Goal: Information Seeking & Learning: Learn about a topic

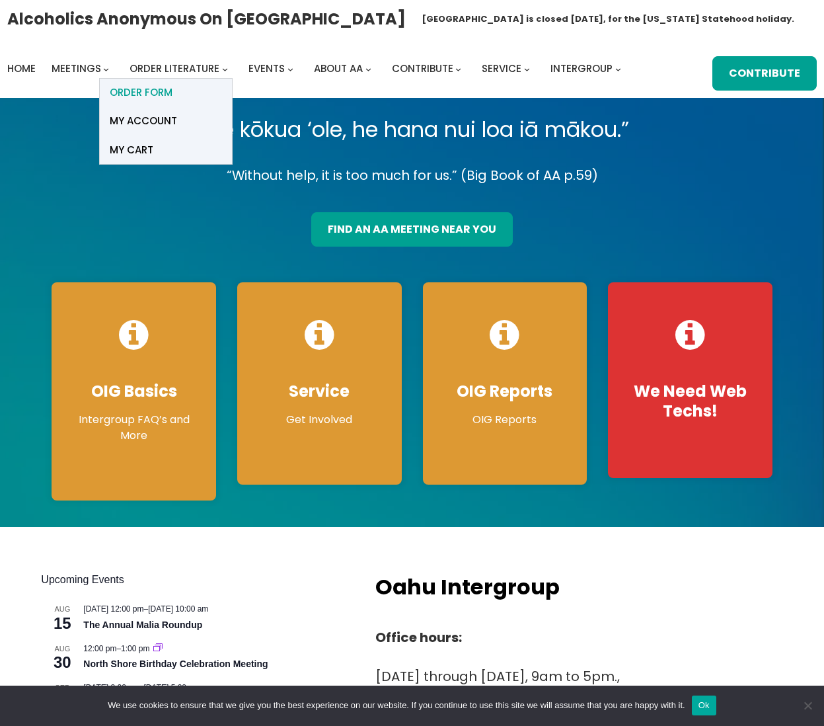
click at [147, 91] on span "ORDER FORM" at bounding box center [141, 92] width 63 height 19
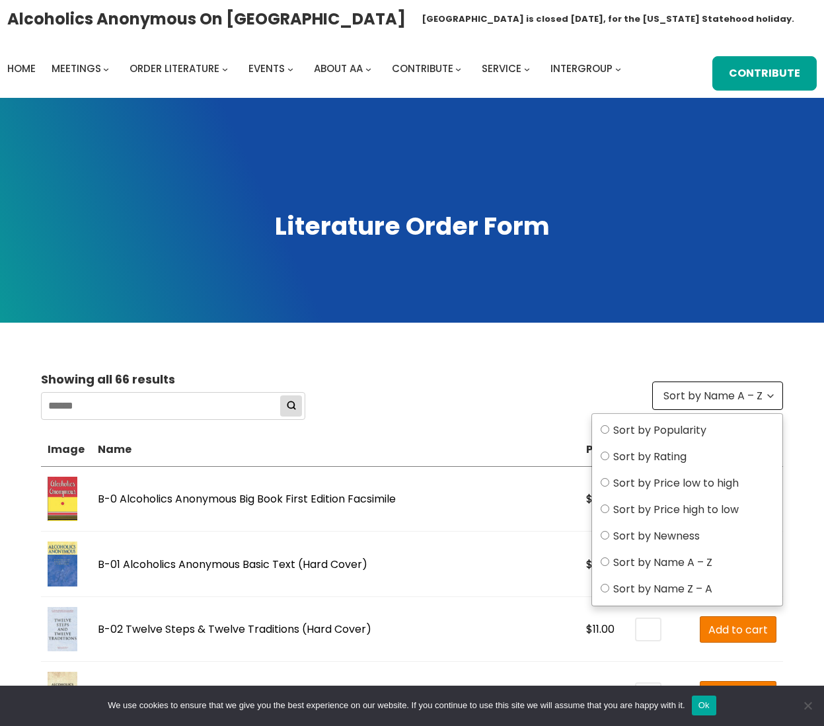
click at [700, 405] on div "Sort by Name A – Z Sort by Name A – Z" at bounding box center [717, 395] width 131 height 28
click at [699, 405] on span "Sort by Name A – Z" at bounding box center [713, 396] width 99 height 19
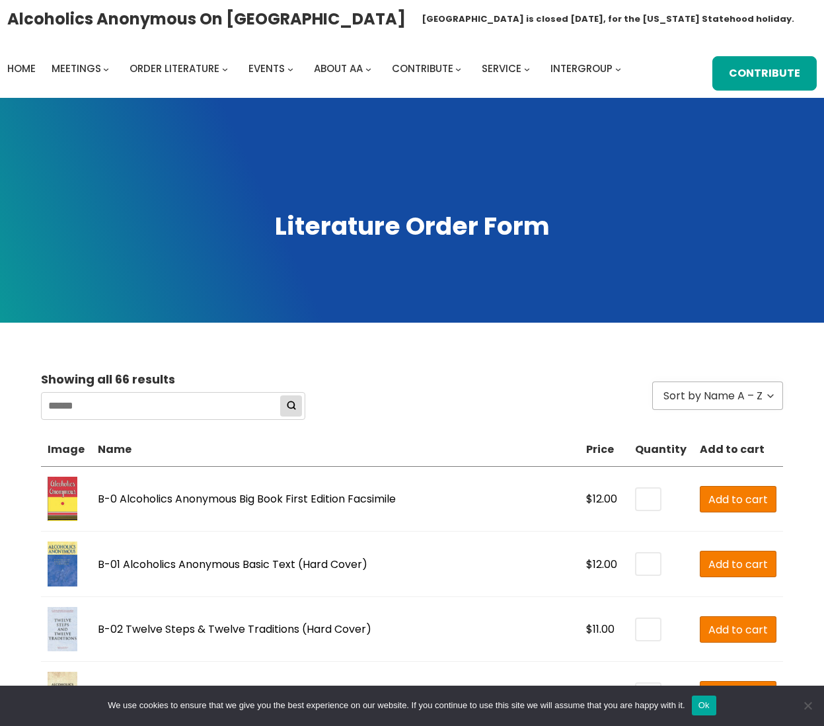
click at [518, 376] on div "Showing 1 – 66 of 66 results Showing all 66 results Showing the single result N…" at bounding box center [412, 396] width 742 height 54
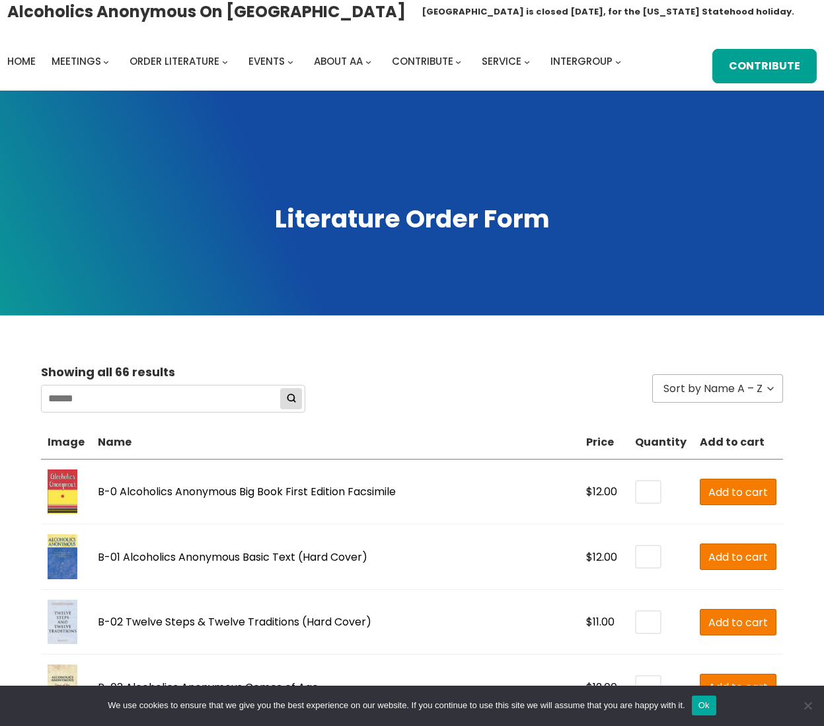
scroll to position [11, 0]
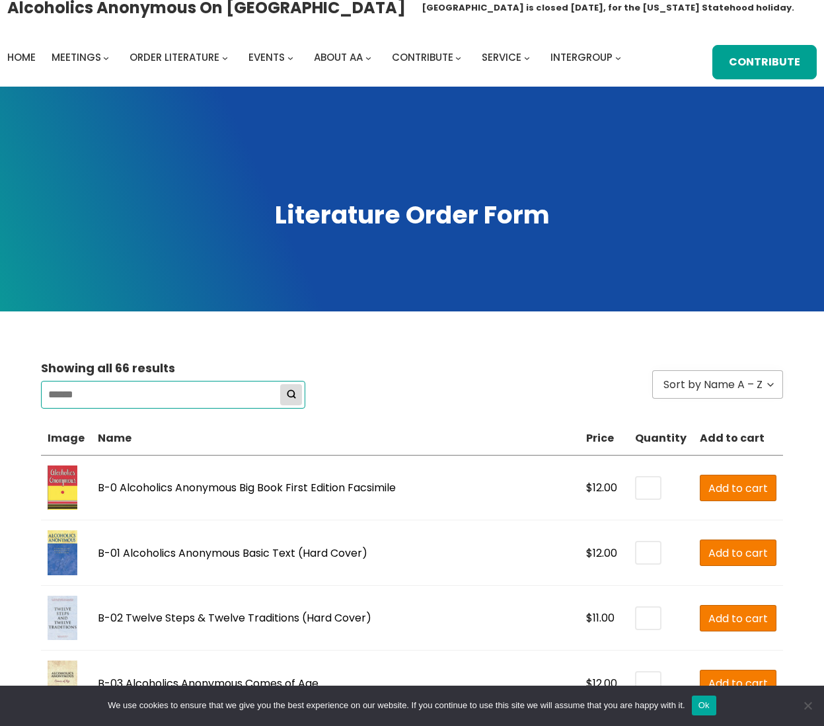
click at [235, 395] on input "search" at bounding box center [173, 395] width 264 height 28
type input "*******"
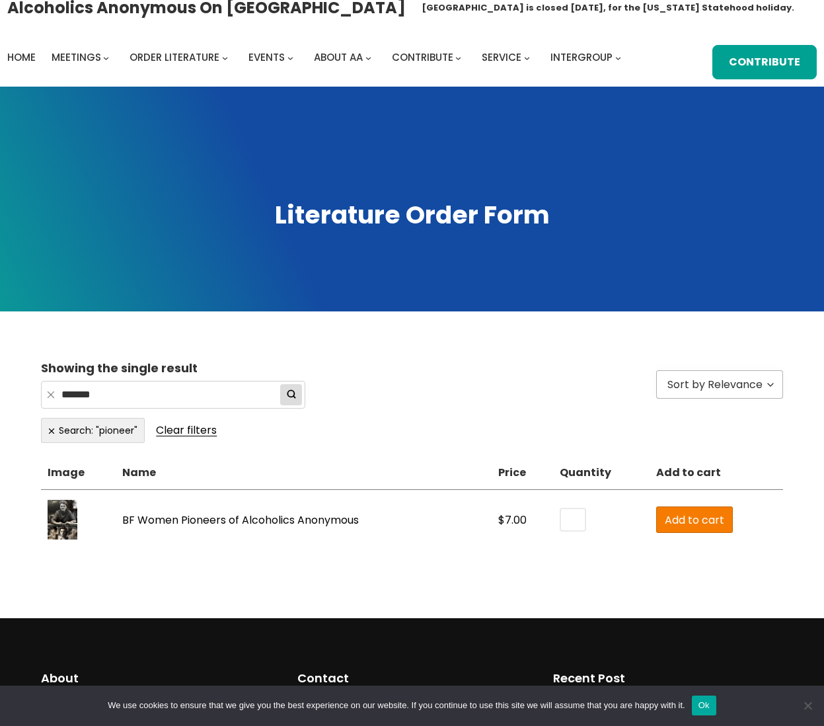
scroll to position [216, 0]
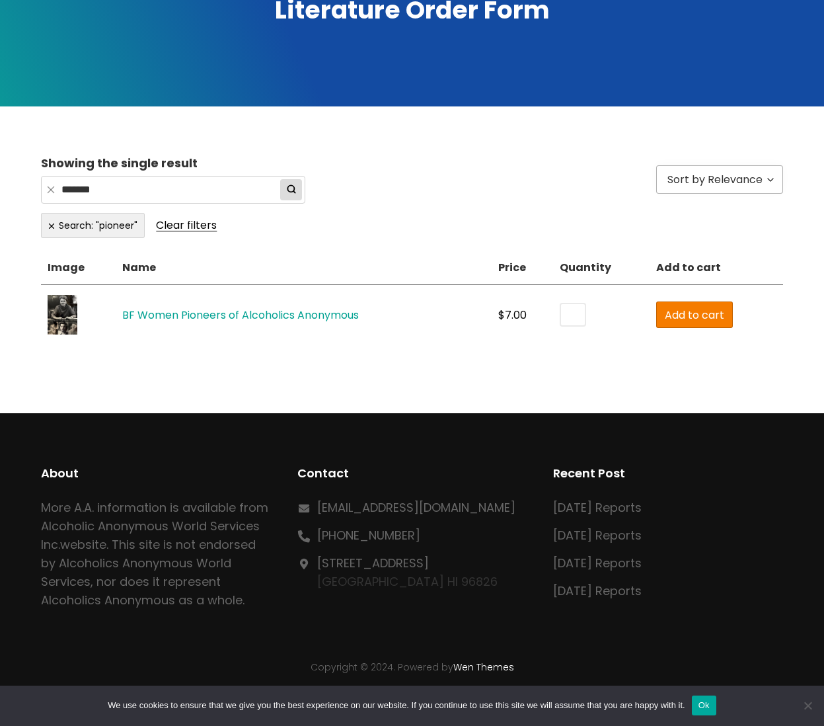
click at [144, 319] on link "BF Women Pioneers of Alcoholics Anonymous" at bounding box center [240, 314] width 237 height 15
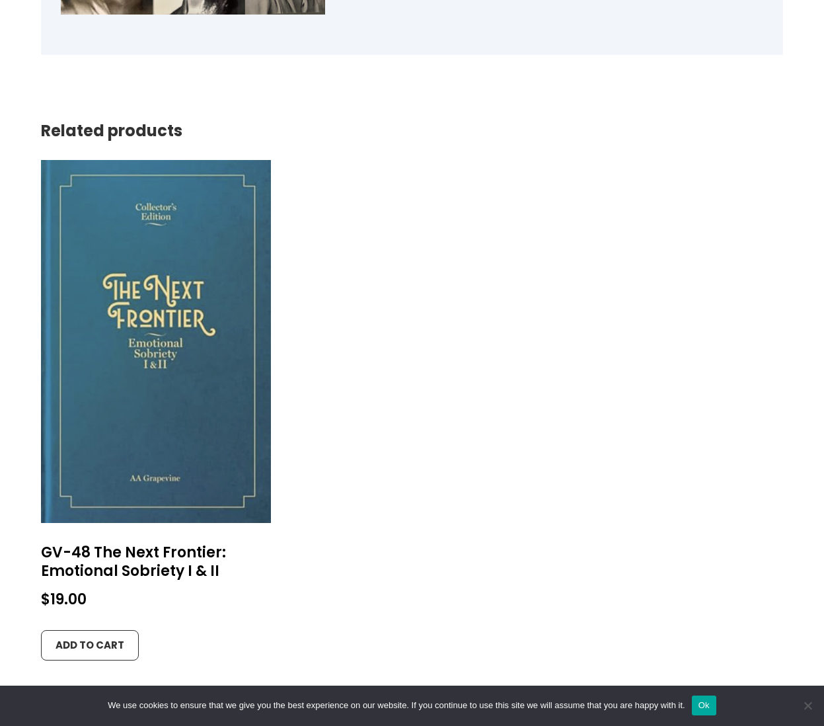
scroll to position [1390, 0]
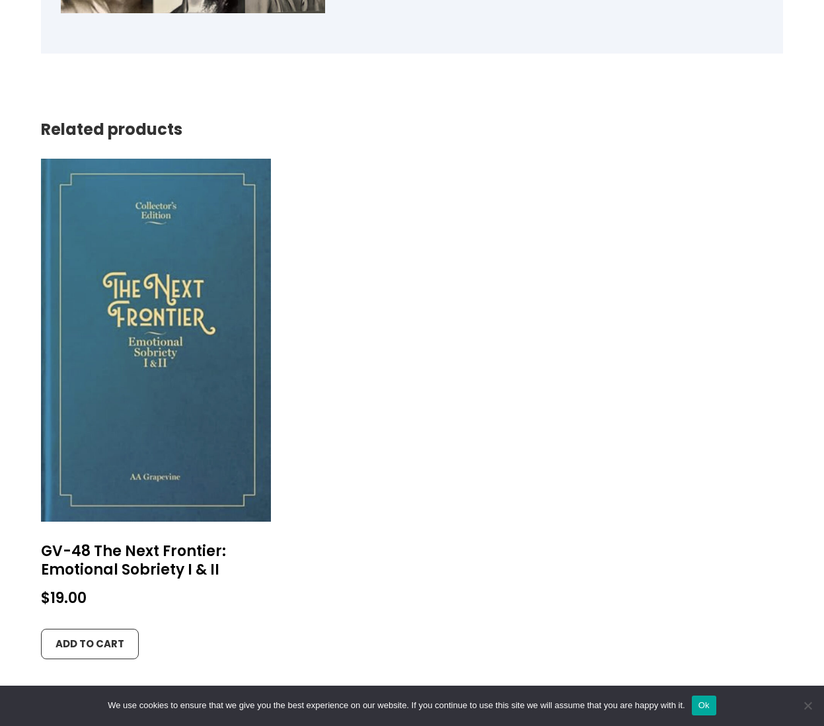
click at [507, 144] on section "Related products GV-48 The Next Frontier: Emotional Sobriety I & II $ 19.00 Add…" at bounding box center [412, 403] width 742 height 566
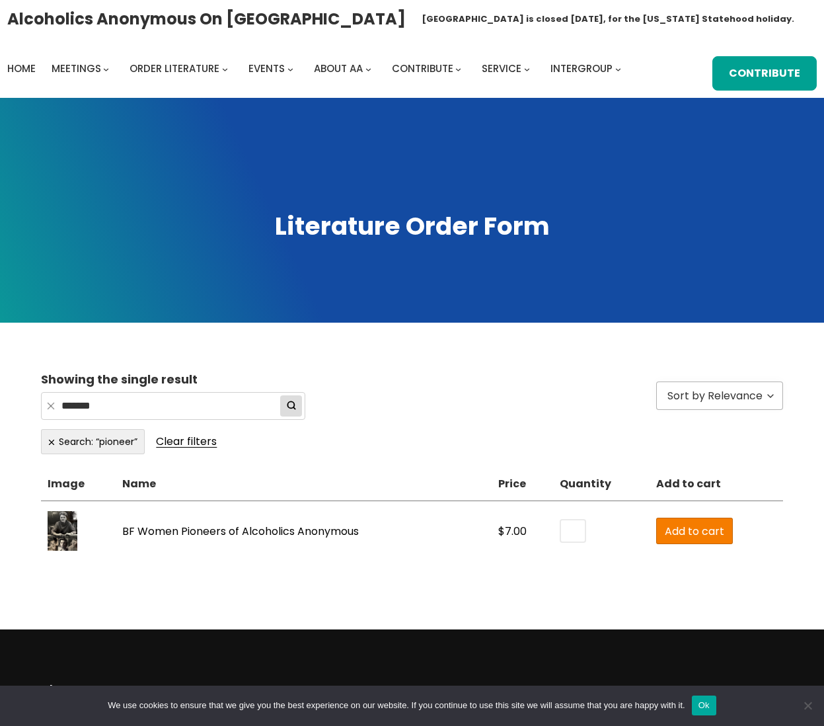
scroll to position [216, 0]
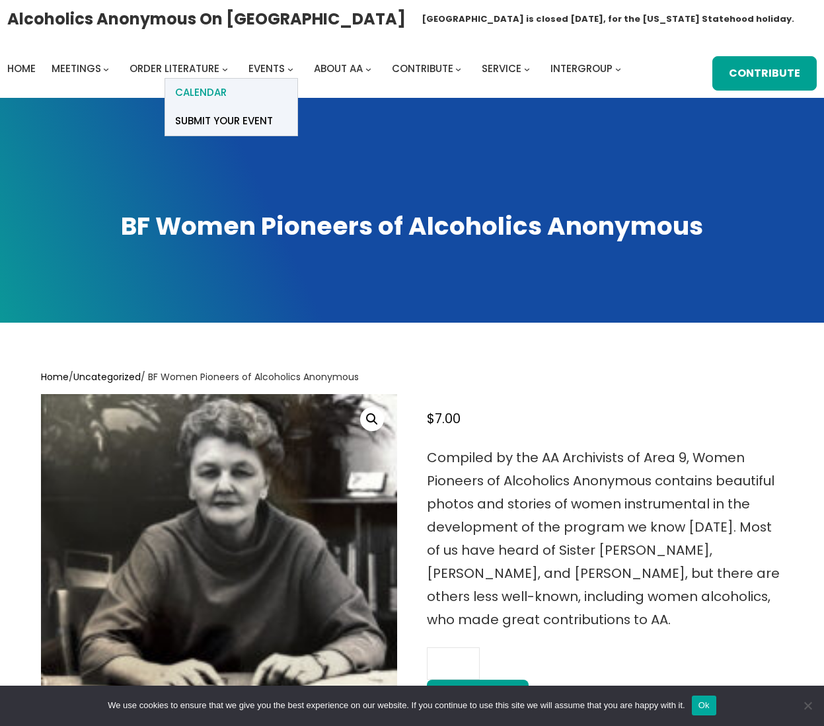
click at [249, 85] on link "Calendar" at bounding box center [231, 93] width 132 height 28
click at [205, 95] on span "Calendar" at bounding box center [201, 92] width 52 height 19
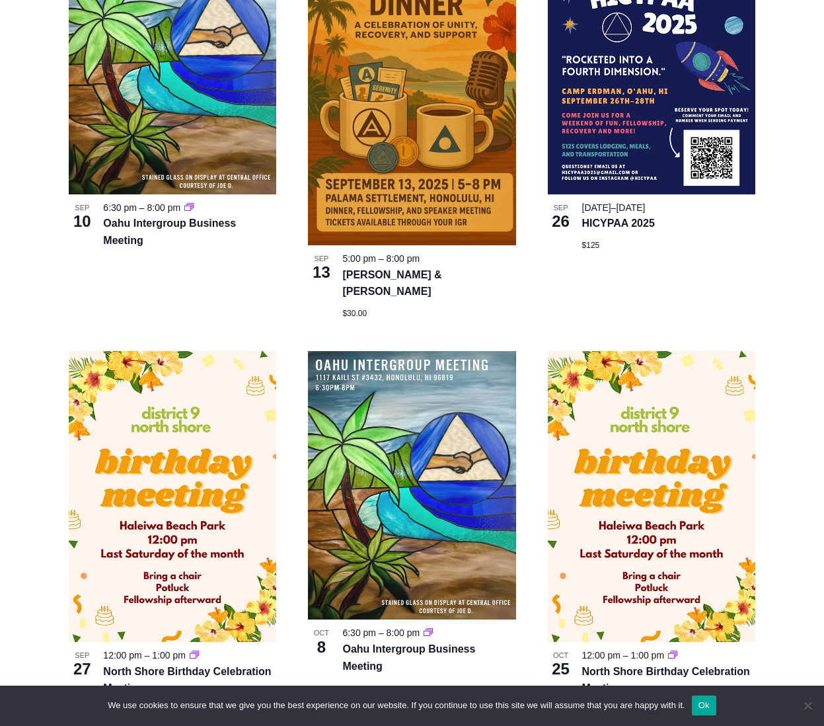
scroll to position [814, 0]
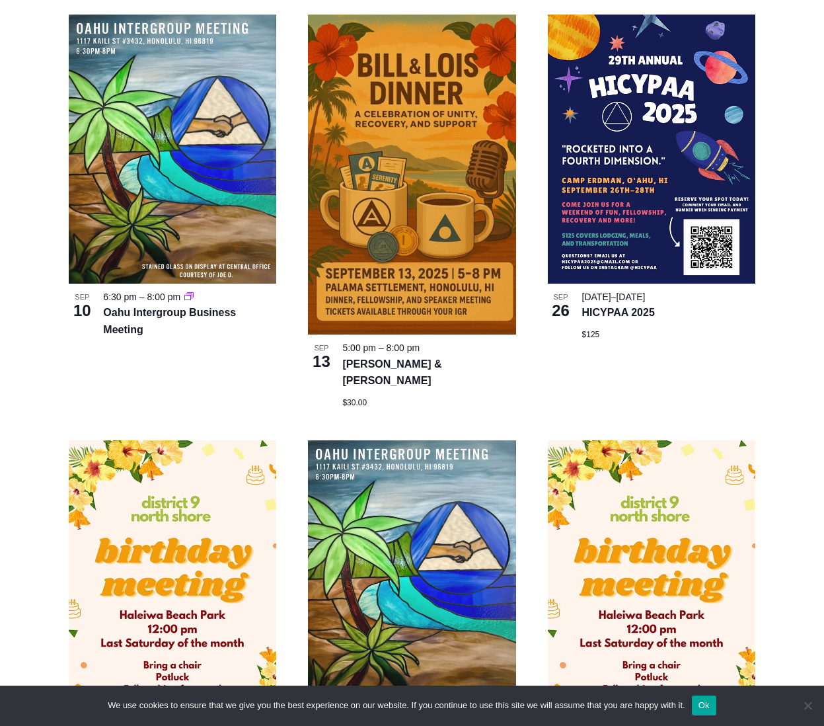
drag, startPoint x: 439, startPoint y: 366, endPoint x: 309, endPoint y: 349, distance: 131.3
click at [309, 349] on div "[DATE] 5:00 pm – 8:00 pm [PERSON_NAME] & [PERSON_NAME] $30.00" at bounding box center [412, 375] width 208 height 66
copy div "[DATE] 5:00 pm – 8:00 pm [PERSON_NAME] & [PERSON_NAME]"
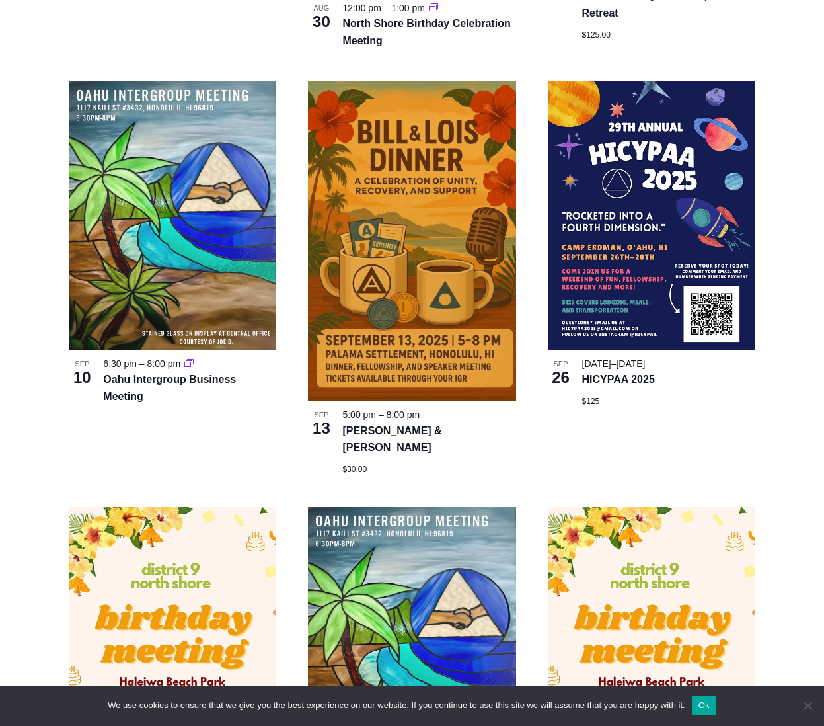
scroll to position [740, 0]
